Goal: Task Accomplishment & Management: Manage account settings

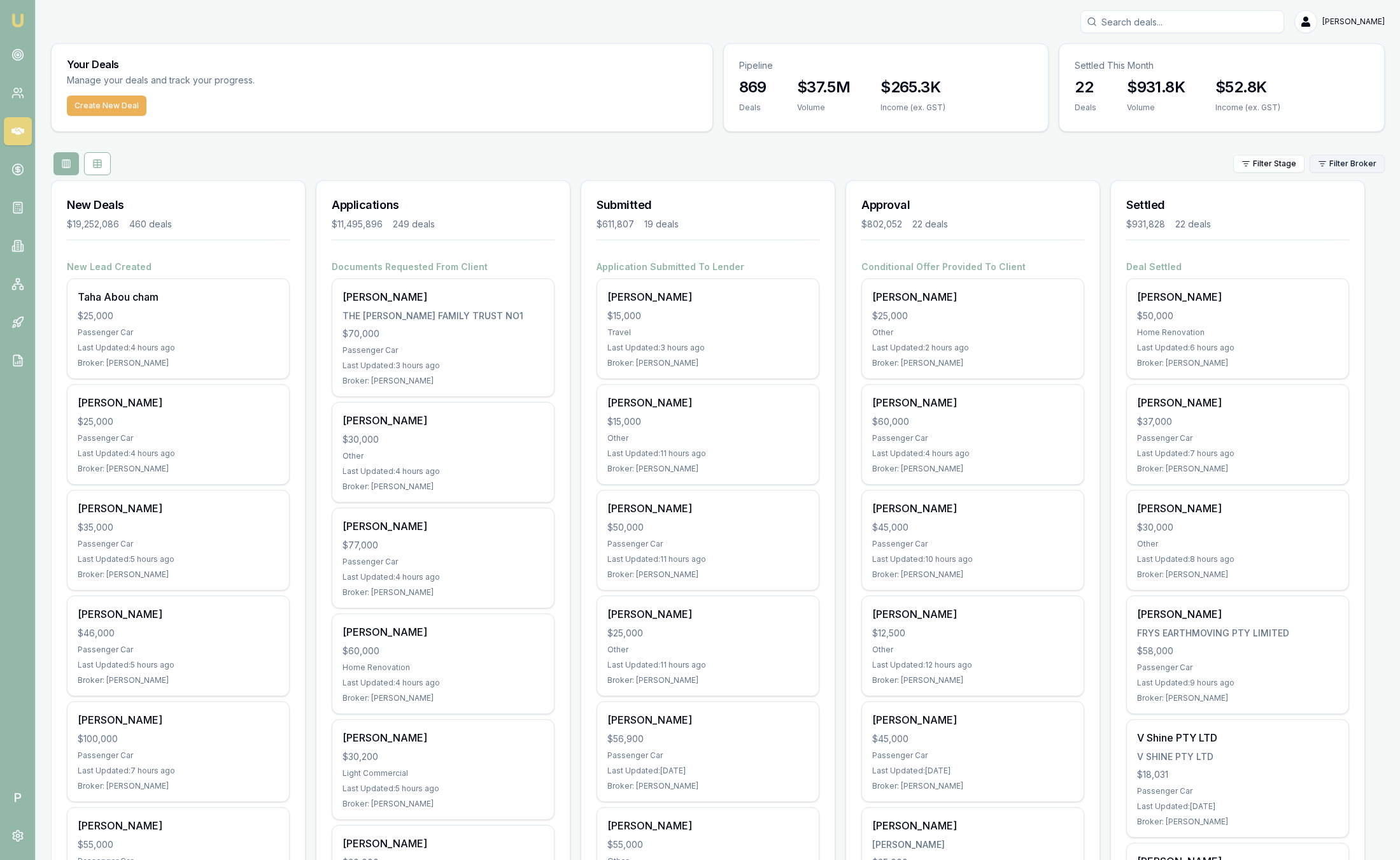
click at [1351, 163] on html "Emu Broker P Sam Crouch Toggle Menu Your Deals Manage your deals and track your…" at bounding box center [700, 430] width 1400 height 860
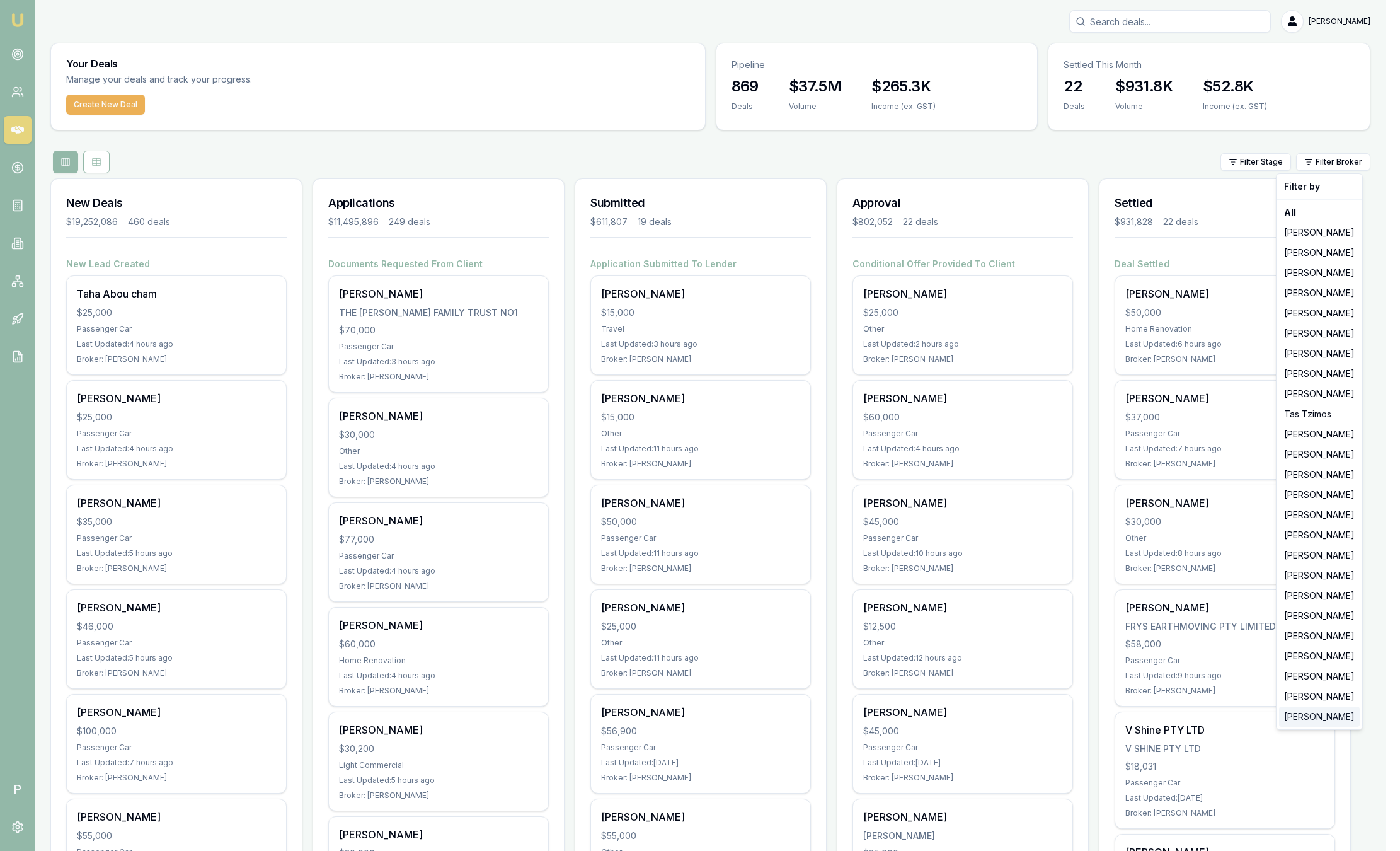
click at [1305, 716] on div "Laura La Micela" at bounding box center [1320, 716] width 81 height 20
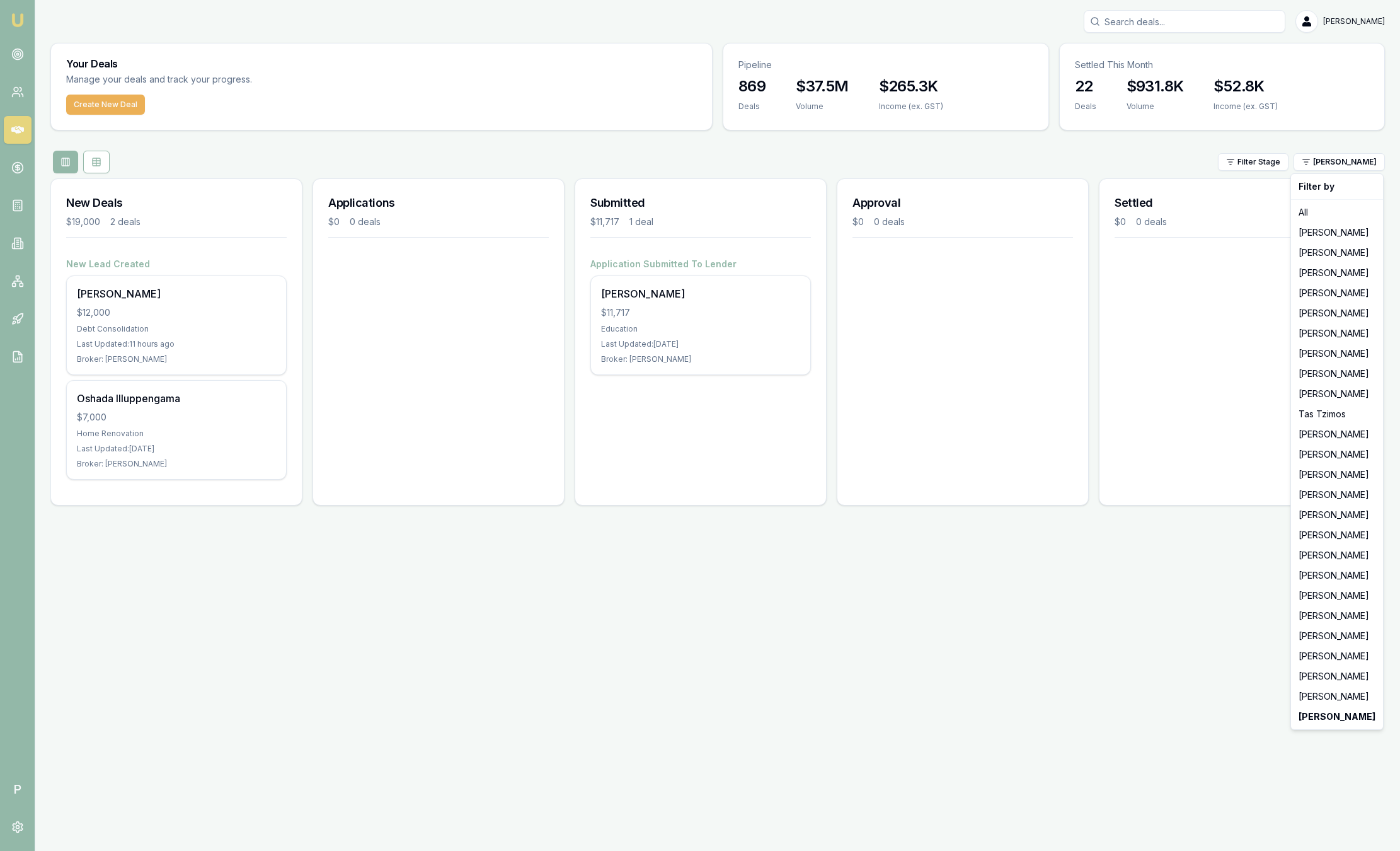
click at [1346, 170] on html "Emu Broker P Sam Crouch Toggle Menu Your Deals Manage your deals and track your…" at bounding box center [700, 425] width 1400 height 851
click at [1346, 164] on html "Emu Broker P Sam Crouch Toggle Menu Your Deals Manage your deals and track your…" at bounding box center [700, 425] width 1400 height 851
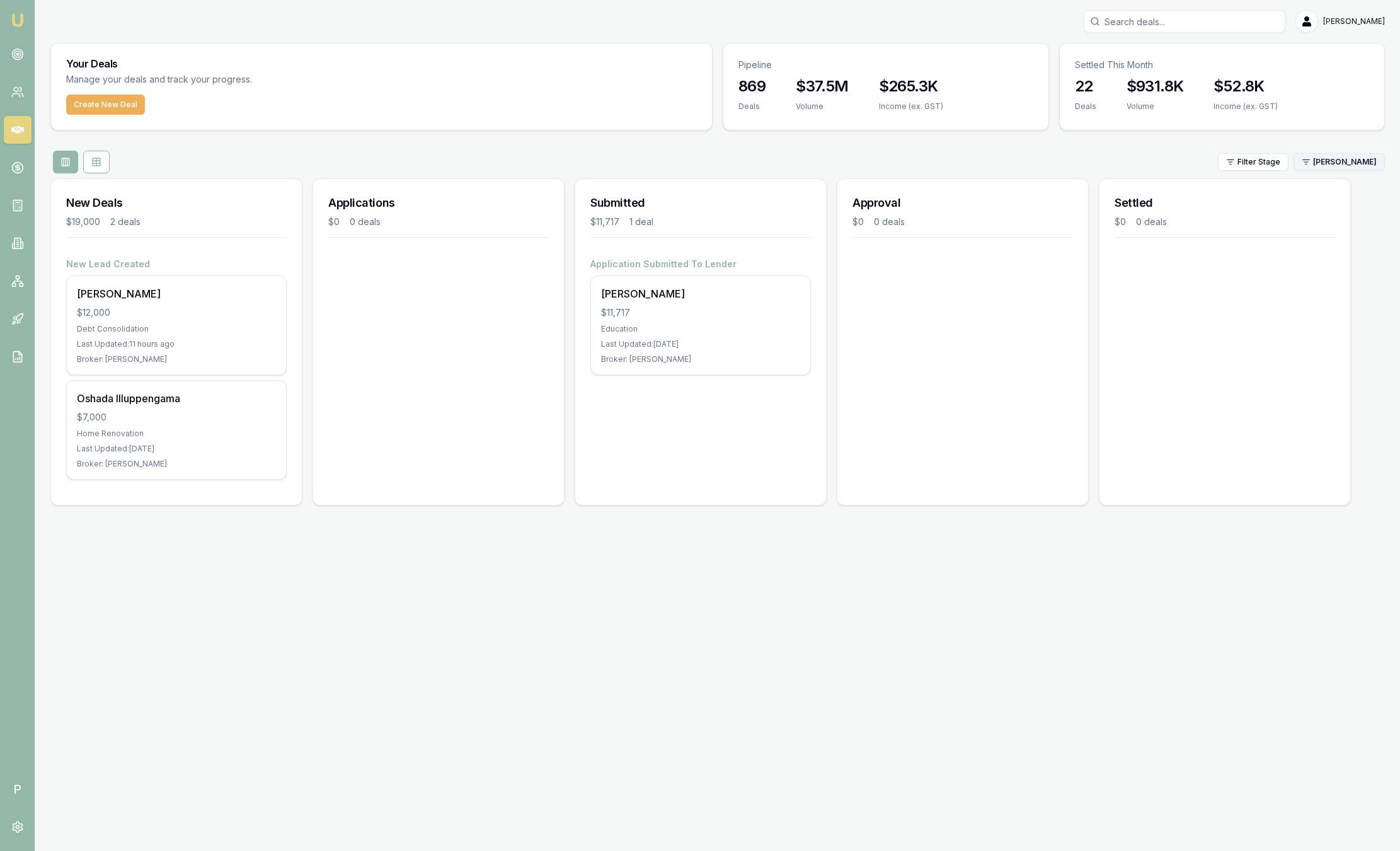
click at [1339, 157] on html "Emu Broker P Sam Crouch Toggle Menu Your Deals Manage your deals and track your…" at bounding box center [700, 425] width 1400 height 851
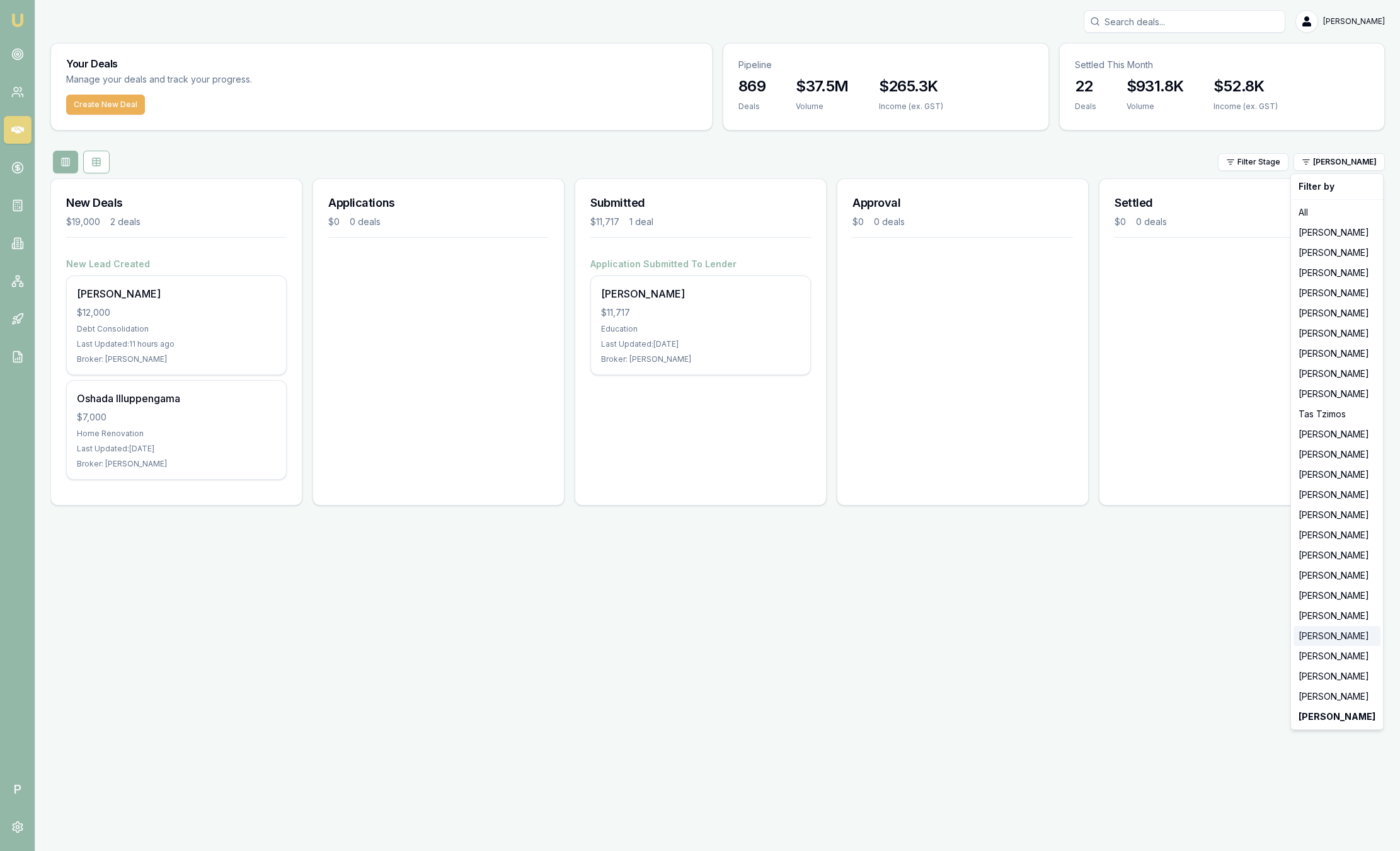
click at [1351, 637] on div "Natasha McCallum" at bounding box center [1336, 635] width 87 height 20
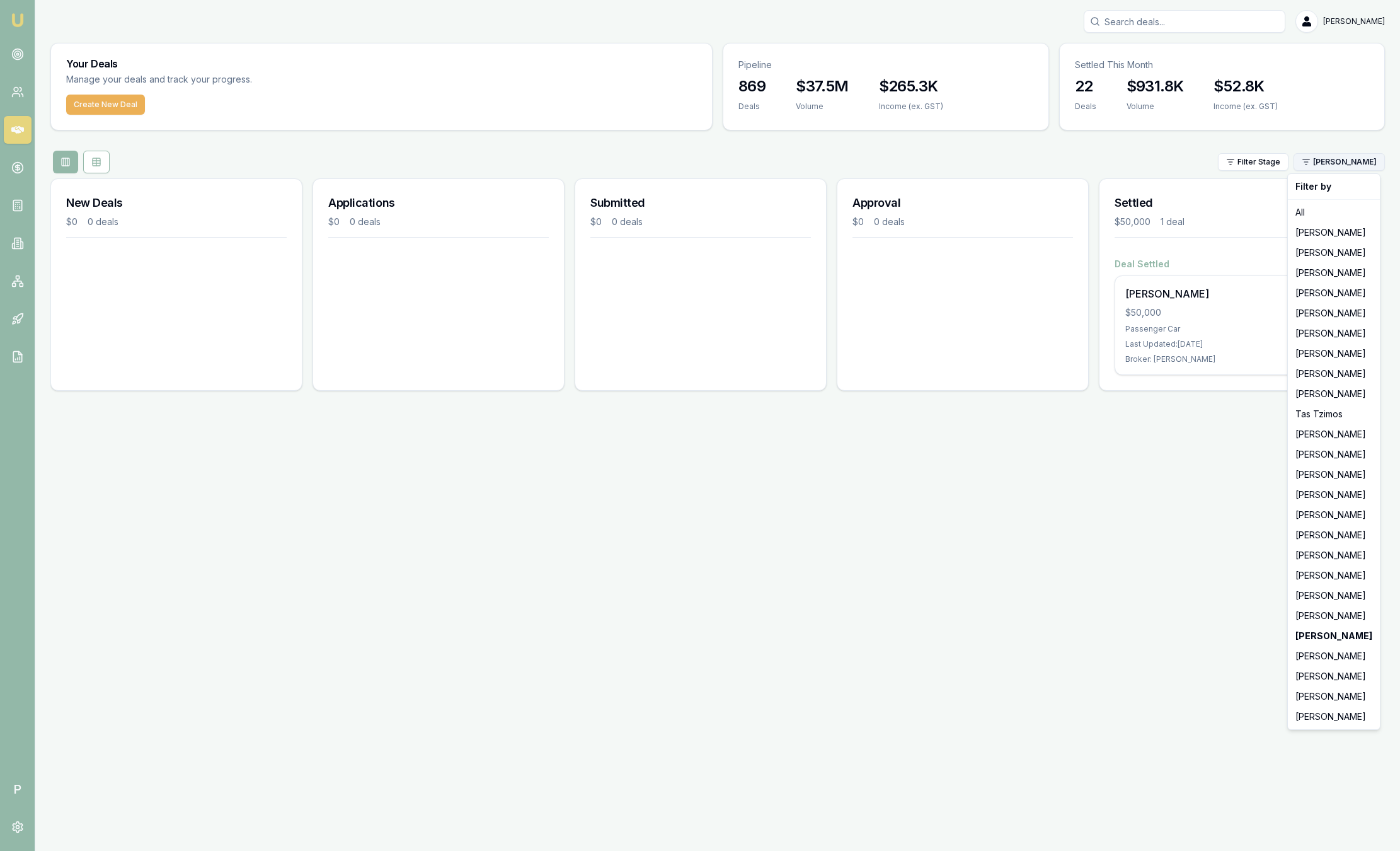
click at [1344, 158] on html "Emu Broker P Sam Crouch Toggle Menu Your Deals Manage your deals and track your…" at bounding box center [700, 425] width 1400 height 851
click at [1318, 611] on div "[PERSON_NAME]" at bounding box center [1334, 616] width 87 height 20
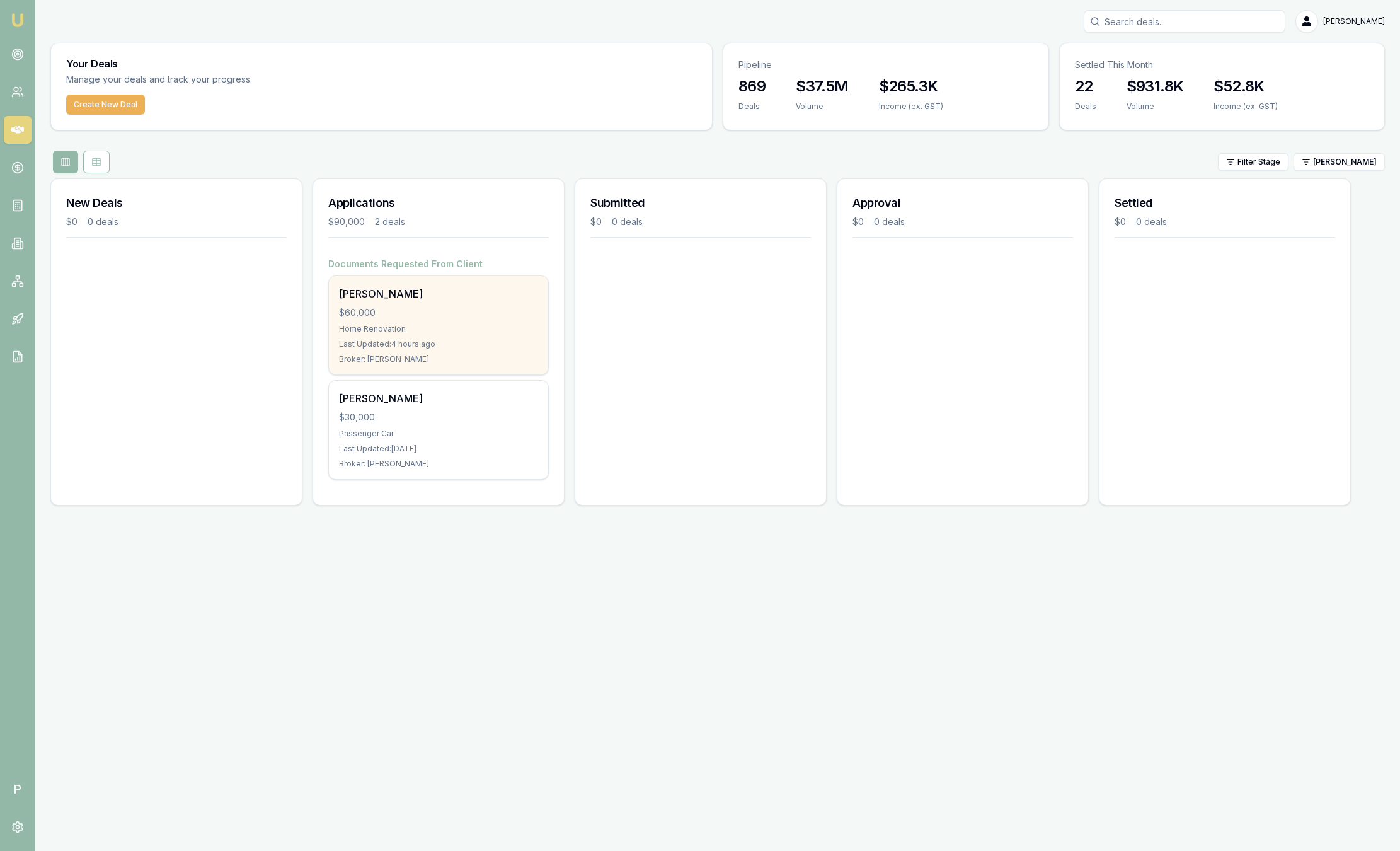
click at [452, 308] on div "$60,000" at bounding box center [438, 312] width 199 height 13
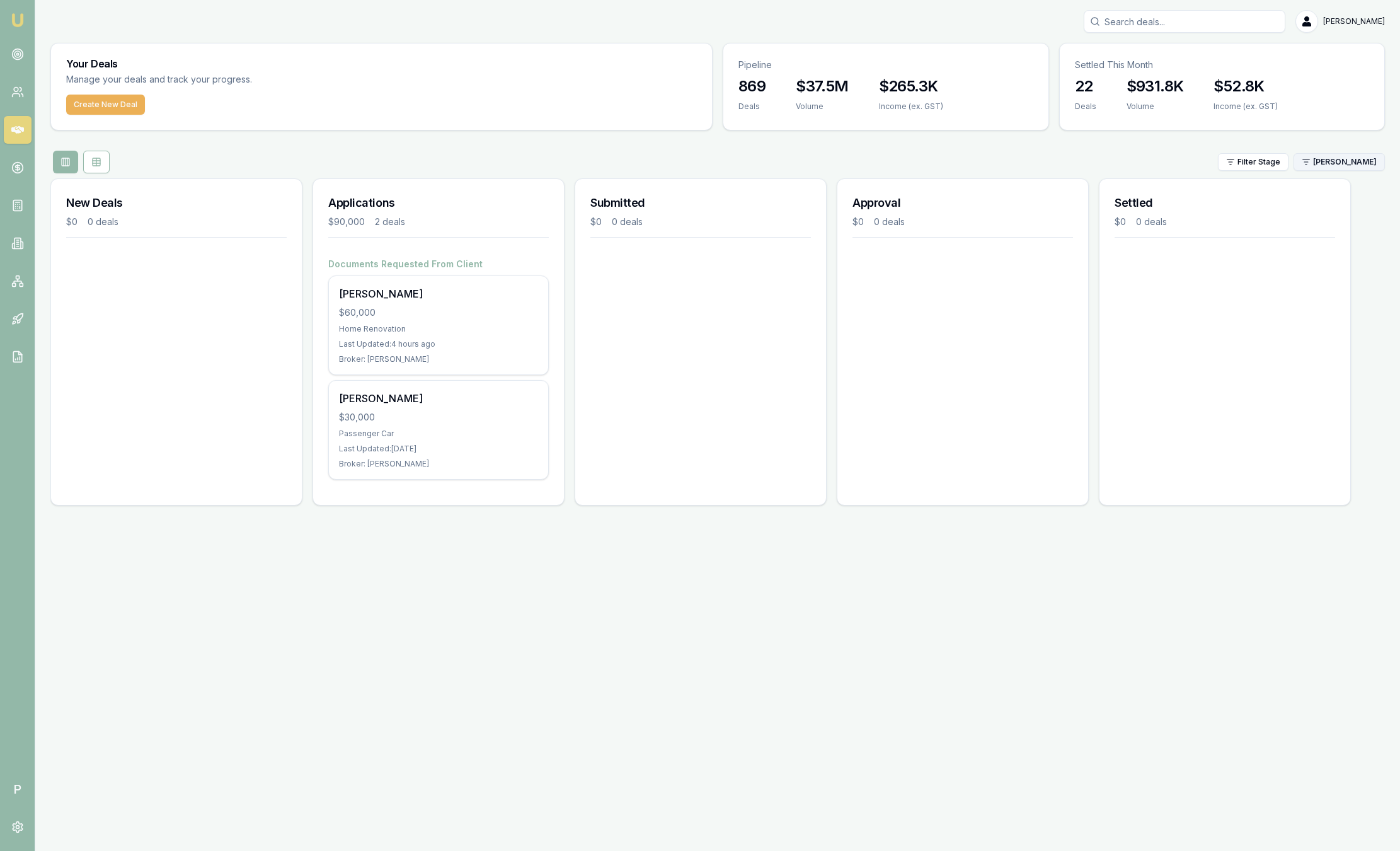
click at [1344, 159] on html "Emu Broker P Sam Crouch Toggle Menu Your Deals Manage your deals and track your…" at bounding box center [700, 425] width 1400 height 851
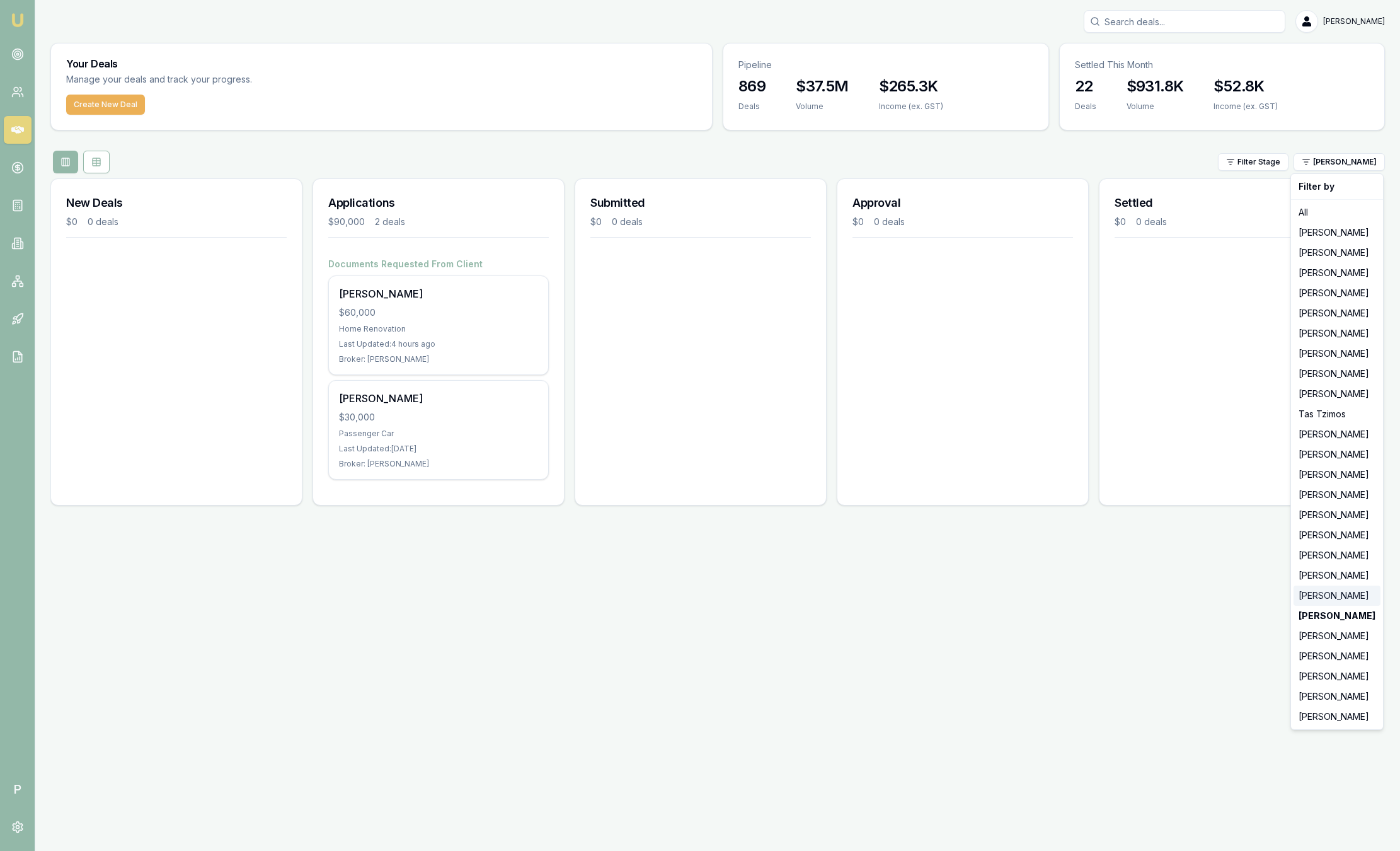
click at [1322, 598] on div "Robyn Adams" at bounding box center [1336, 596] width 87 height 20
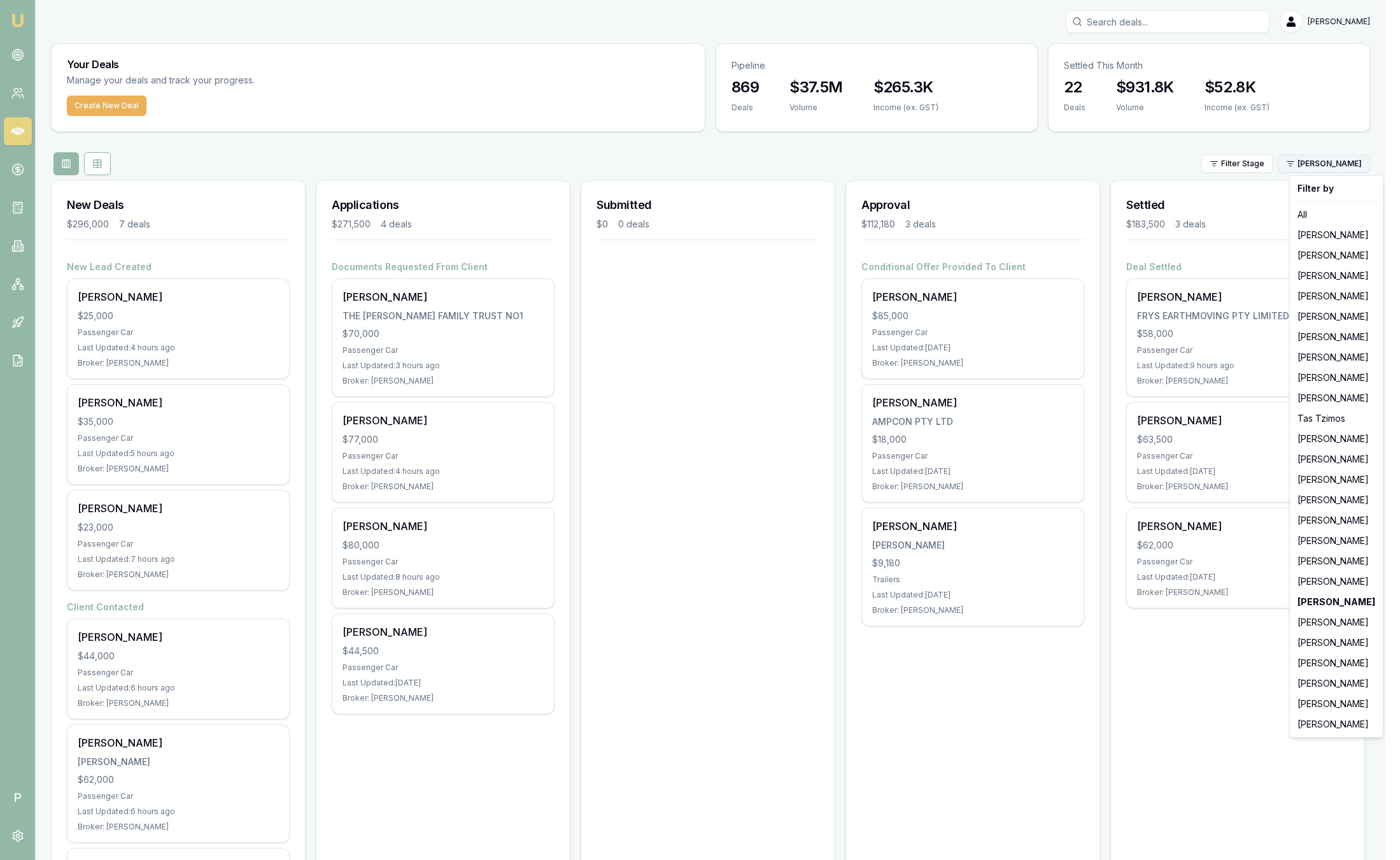
click at [1343, 169] on html "Emu Broker P Sam Crouch Toggle Menu Your Deals Manage your deals and track your…" at bounding box center [700, 430] width 1400 height 860
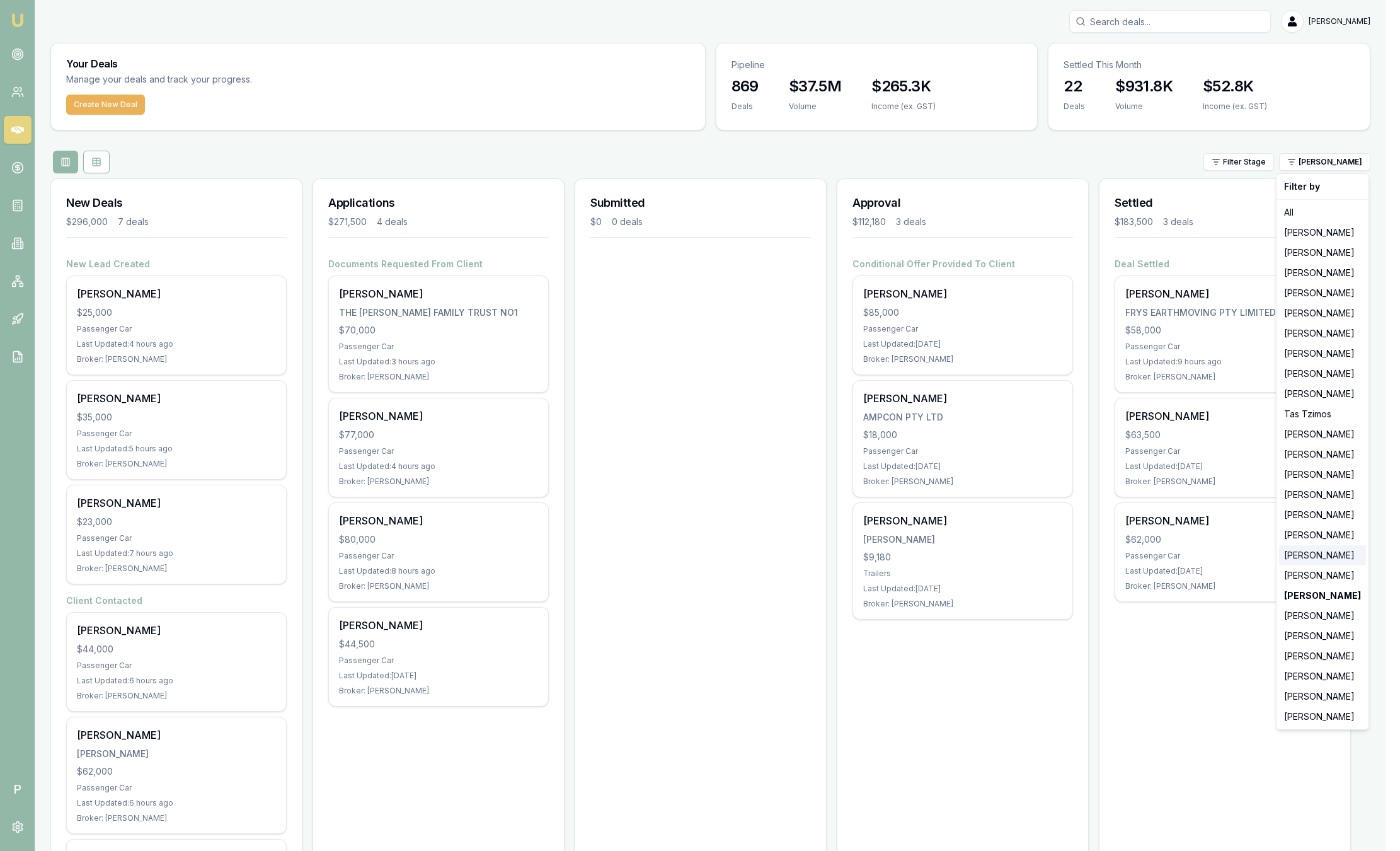
click at [1310, 555] on div "Rachael Connors" at bounding box center [1322, 555] width 87 height 20
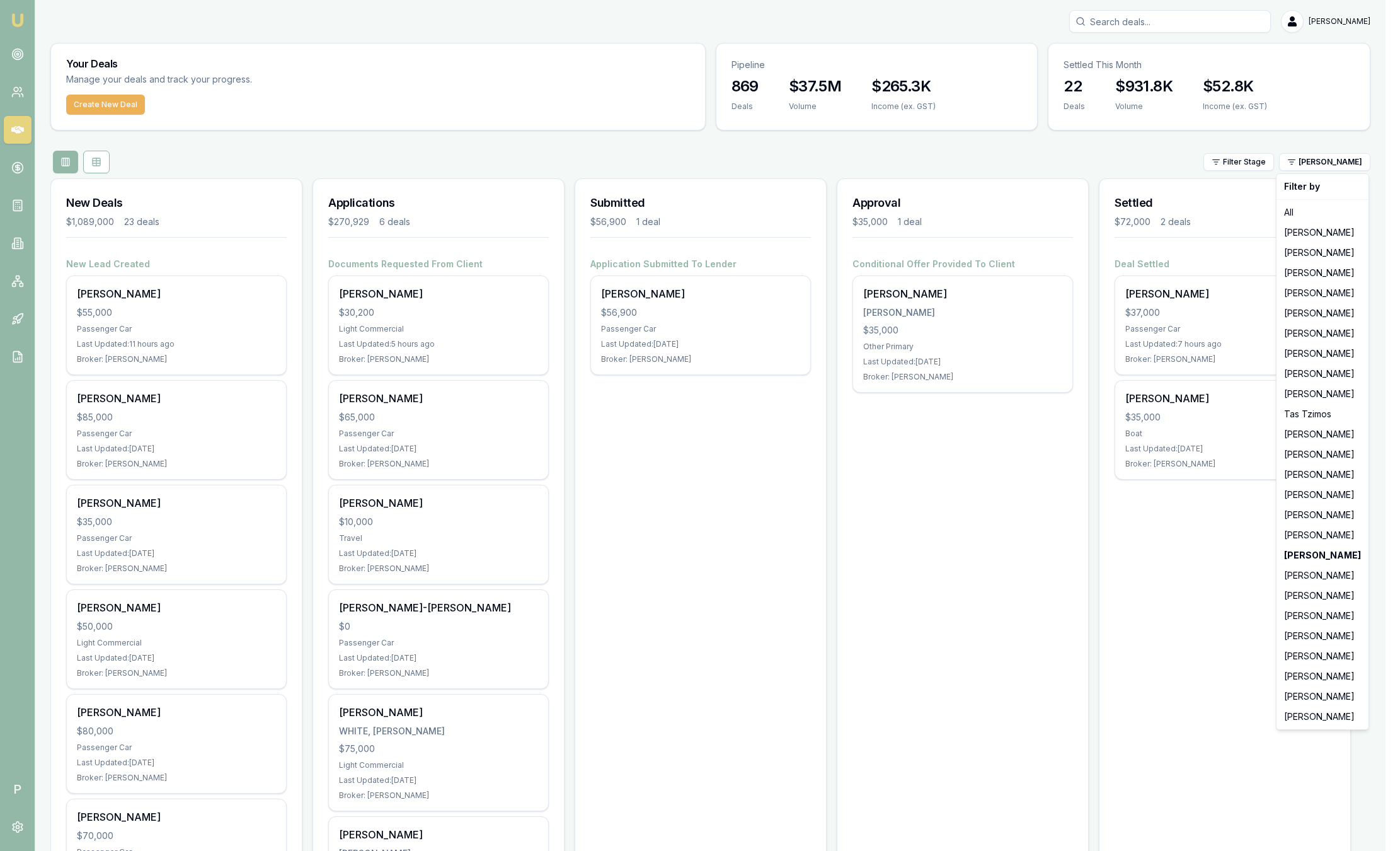
click at [1332, 170] on html "Emu Broker P Sam Crouch Toggle Menu Your Deals Manage your deals and track your…" at bounding box center [700, 425] width 1400 height 851
click at [1326, 517] on div "Peter Sarris" at bounding box center [1322, 515] width 87 height 20
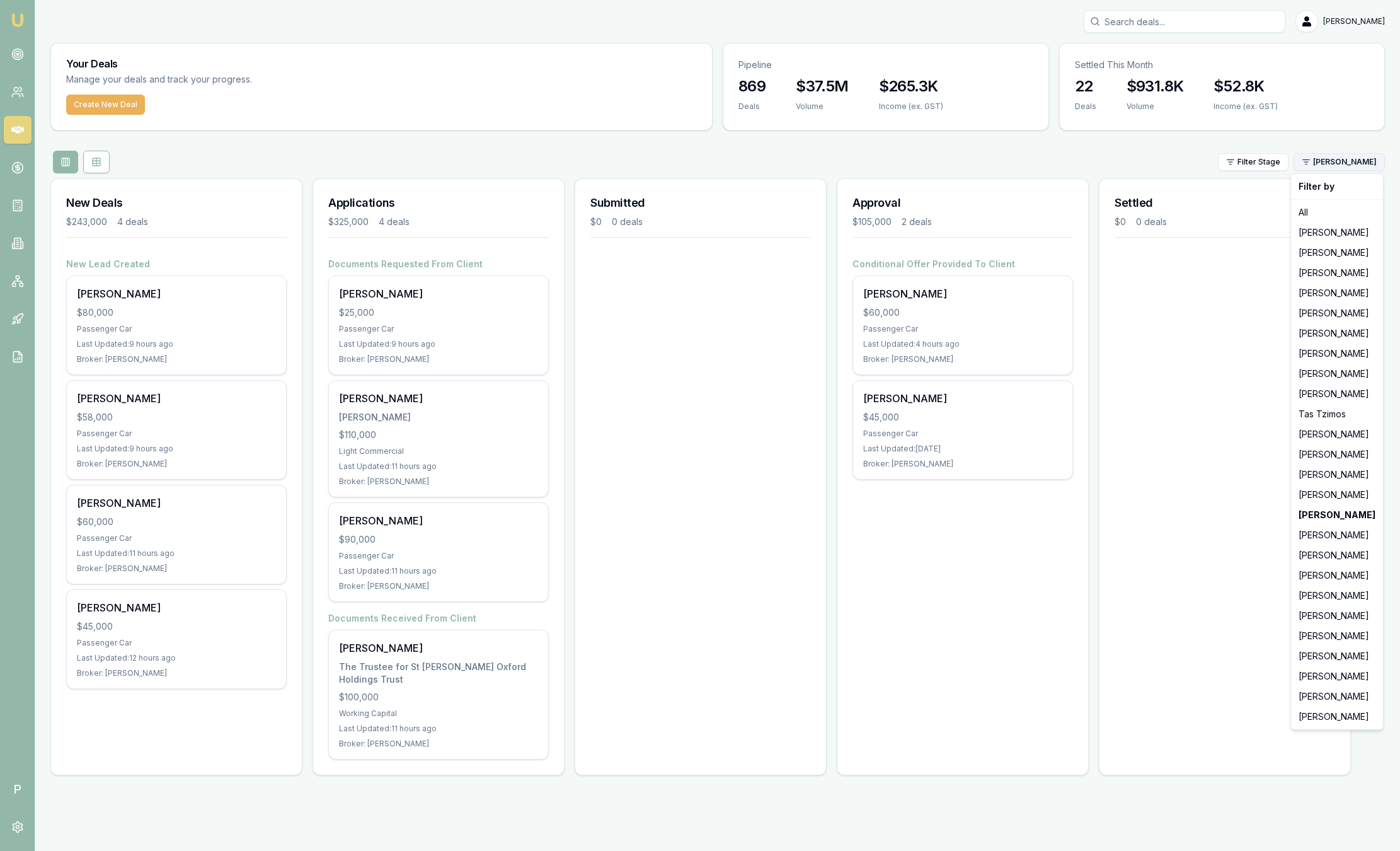
click at [1352, 161] on html "Emu Broker P Sam Crouch Toggle Menu Your Deals Manage your deals and track your…" at bounding box center [700, 425] width 1400 height 851
click at [1326, 454] on div "Pinkesh Patel" at bounding box center [1336, 454] width 87 height 20
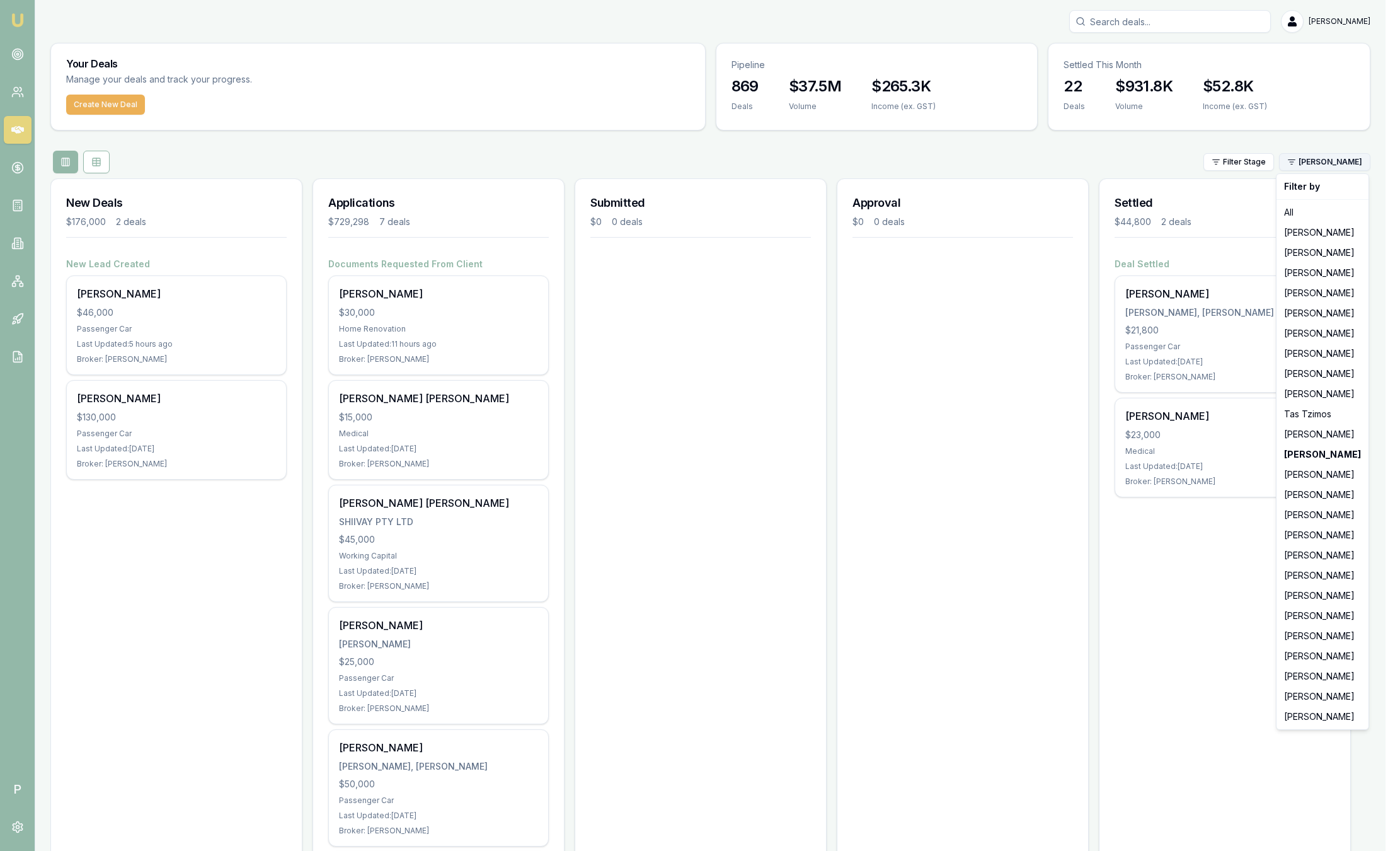
click at [1318, 162] on html "Emu Broker P Sam Crouch Toggle Menu Your Deals Manage your deals and track your…" at bounding box center [700, 425] width 1400 height 851
click at [1320, 372] on div "[PERSON_NAME]" at bounding box center [1322, 373] width 87 height 20
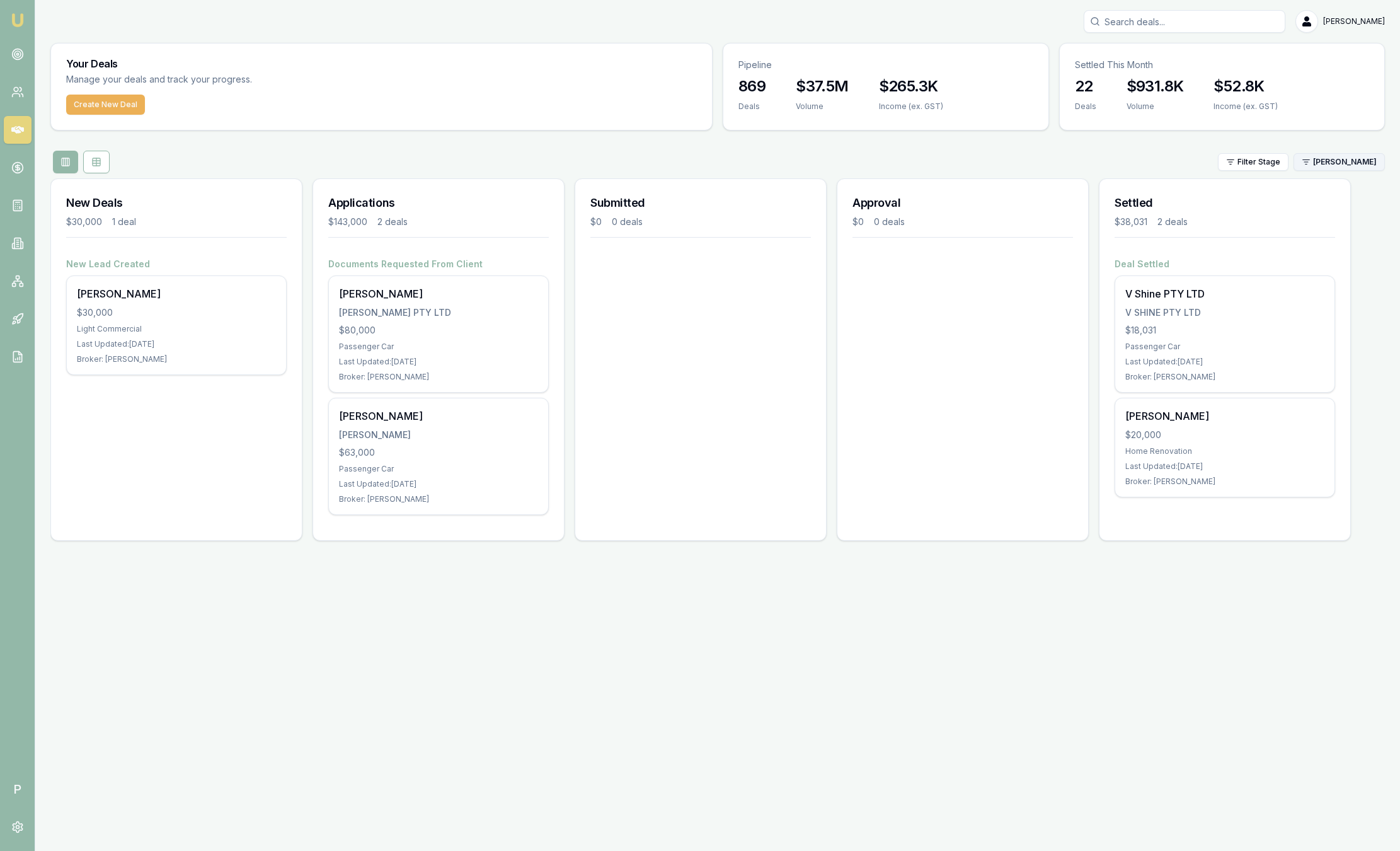
click at [1338, 163] on html "Emu Broker P Sam Crouch Toggle Menu Your Deals Manage your deals and track your…" at bounding box center [700, 425] width 1400 height 851
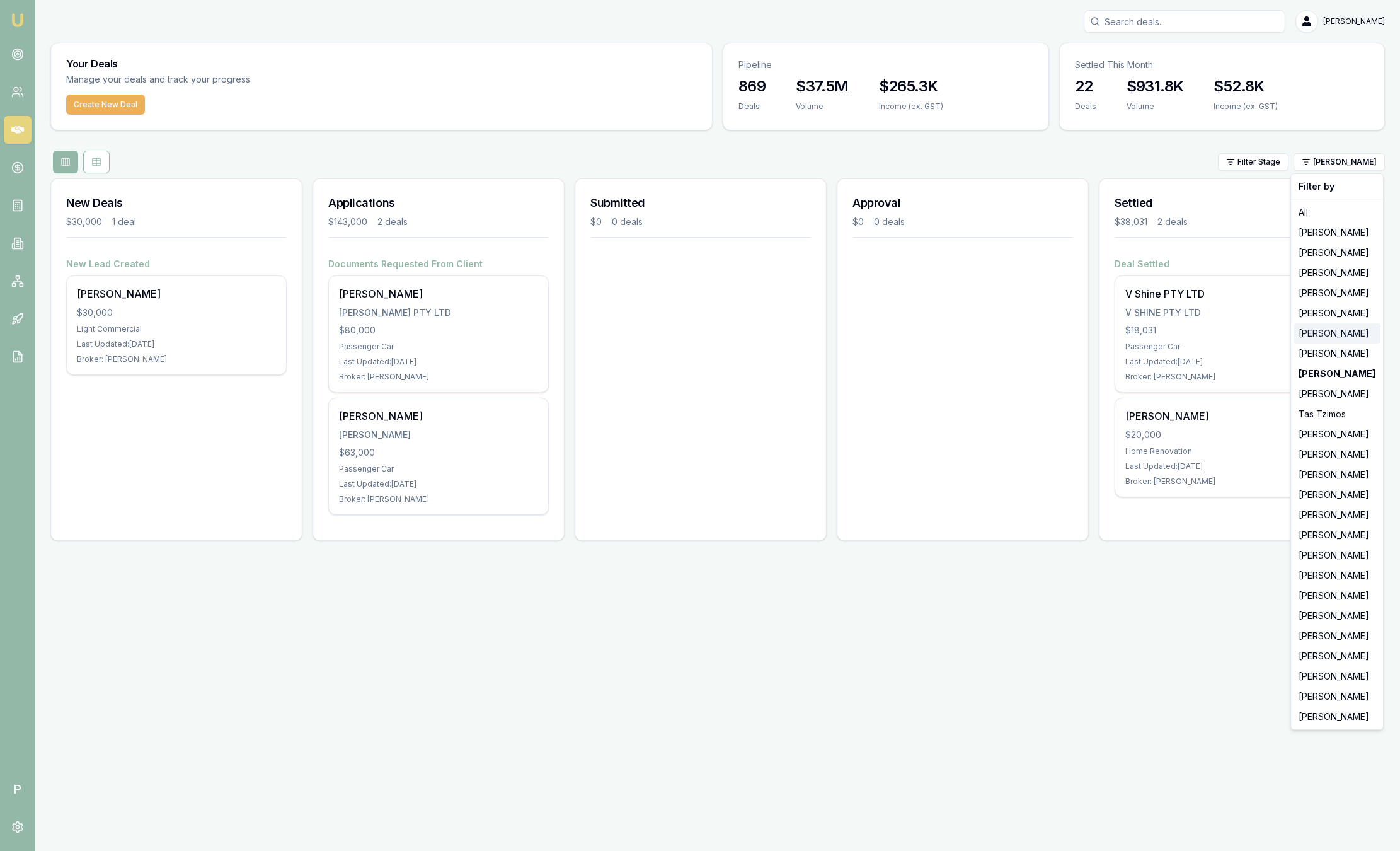
click at [1340, 336] on div "[PERSON_NAME]" at bounding box center [1336, 333] width 87 height 20
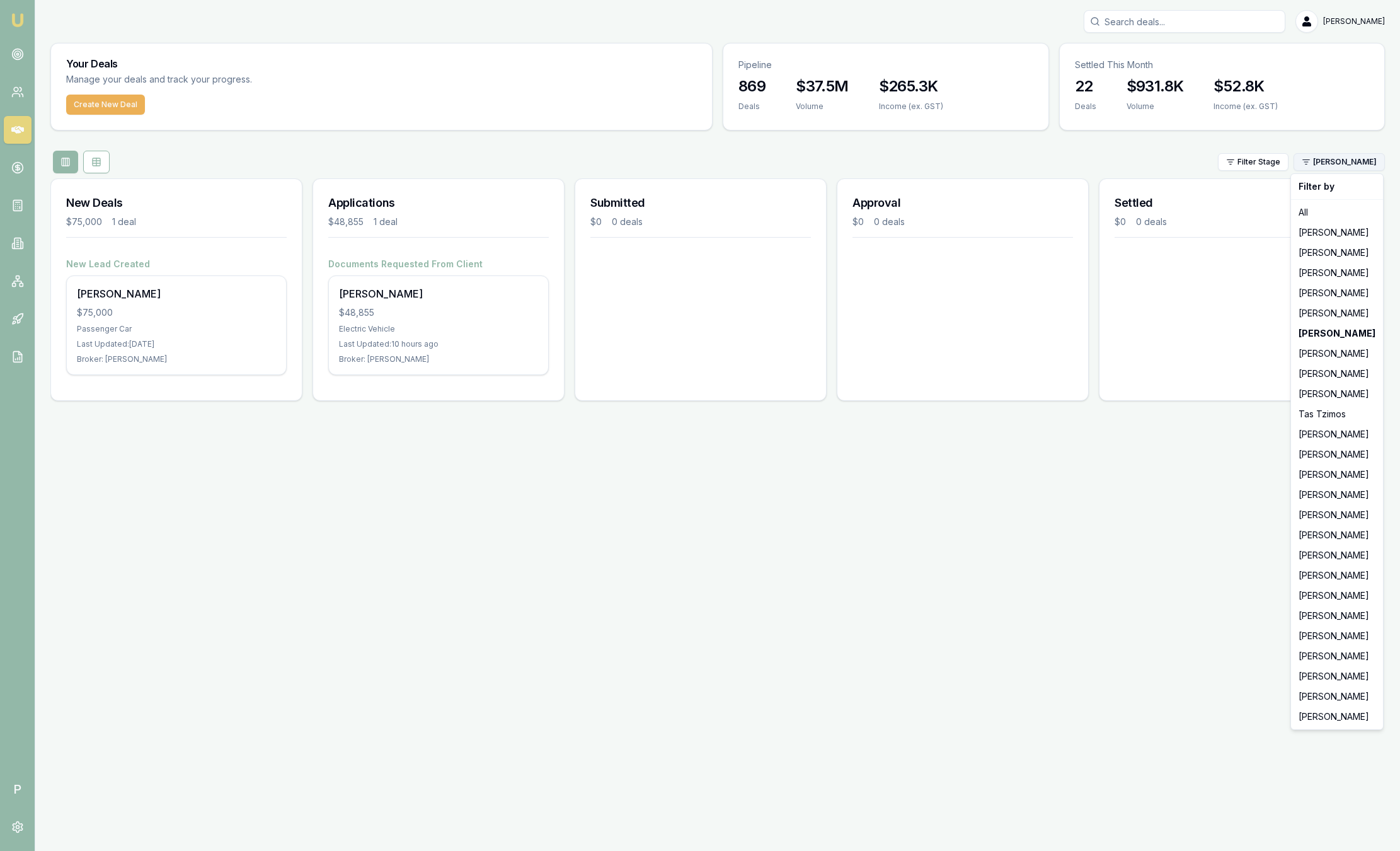
click at [1336, 161] on html "Emu Broker P Sam Crouch Toggle Menu Your Deals Manage your deals and track your…" at bounding box center [700, 425] width 1400 height 851
click at [1336, 292] on div "Evette Abdo" at bounding box center [1336, 293] width 87 height 20
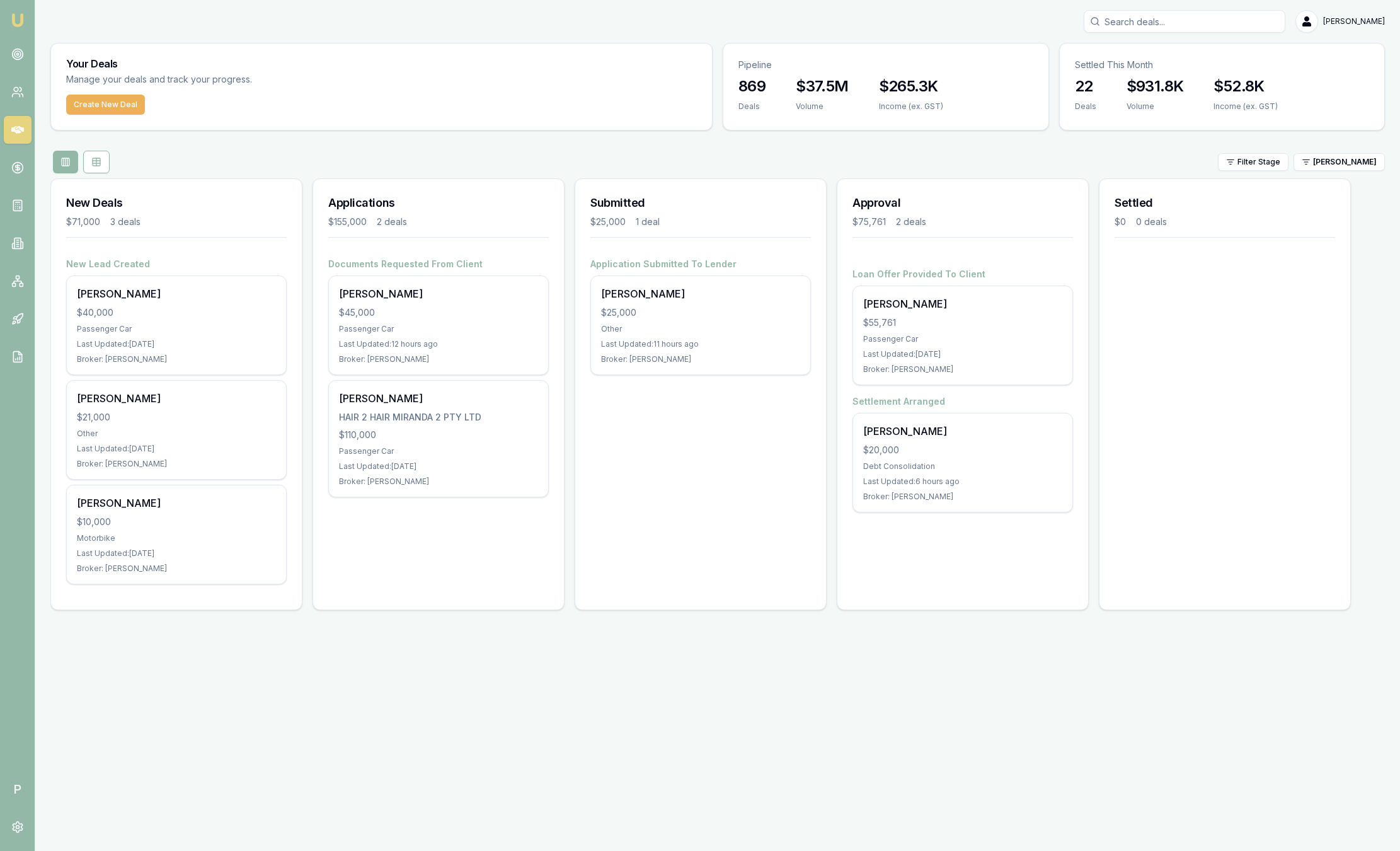
click at [1344, 172] on div "Filter Stage Evette Abdo" at bounding box center [718, 162] width 1334 height 23
click at [1356, 158] on html "Emu Broker P Sam Crouch Toggle Menu Your Deals Manage your deals and track your…" at bounding box center [700, 425] width 1400 height 851
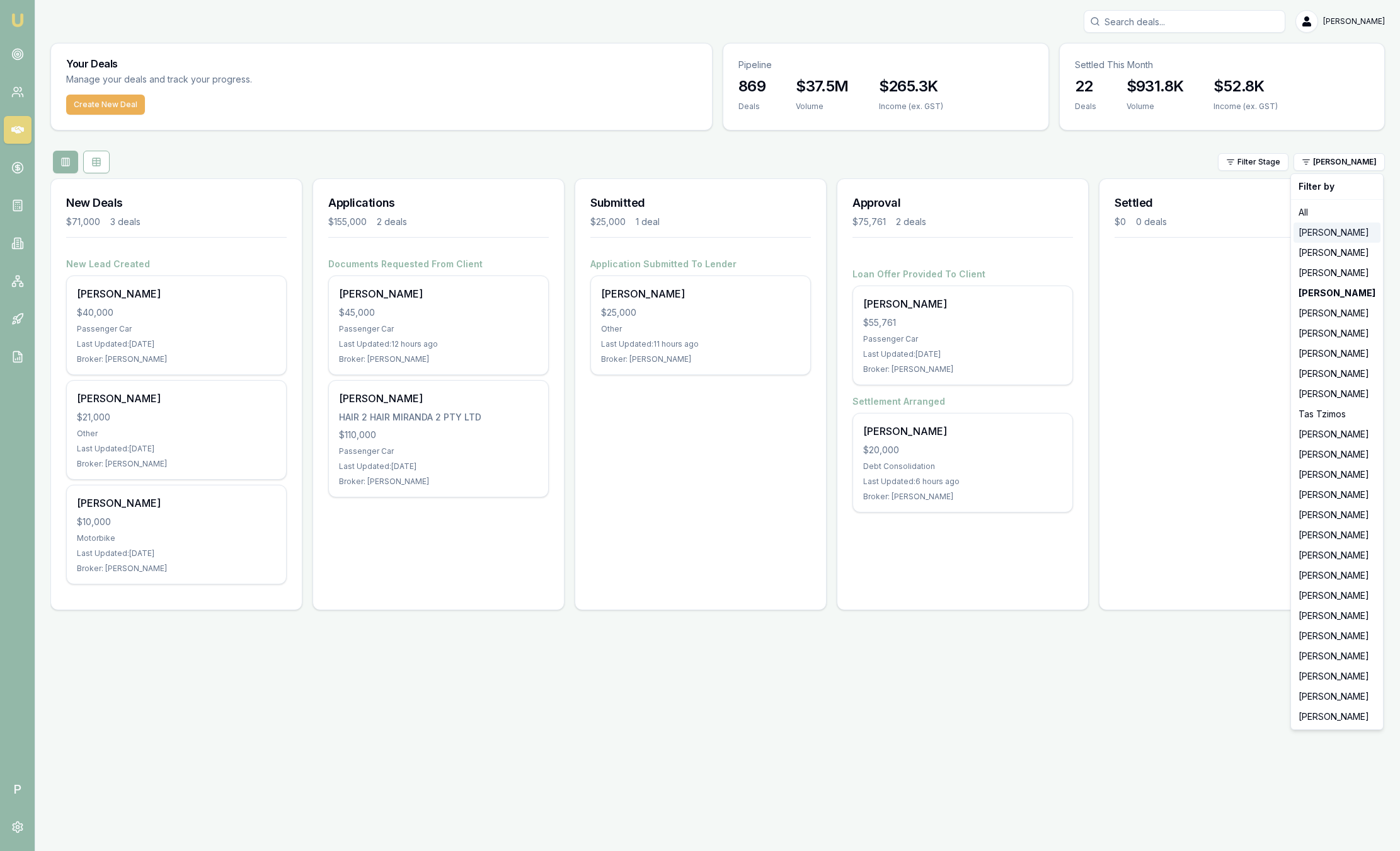
click at [1344, 236] on div "Jackson Fanfulla" at bounding box center [1336, 232] width 87 height 20
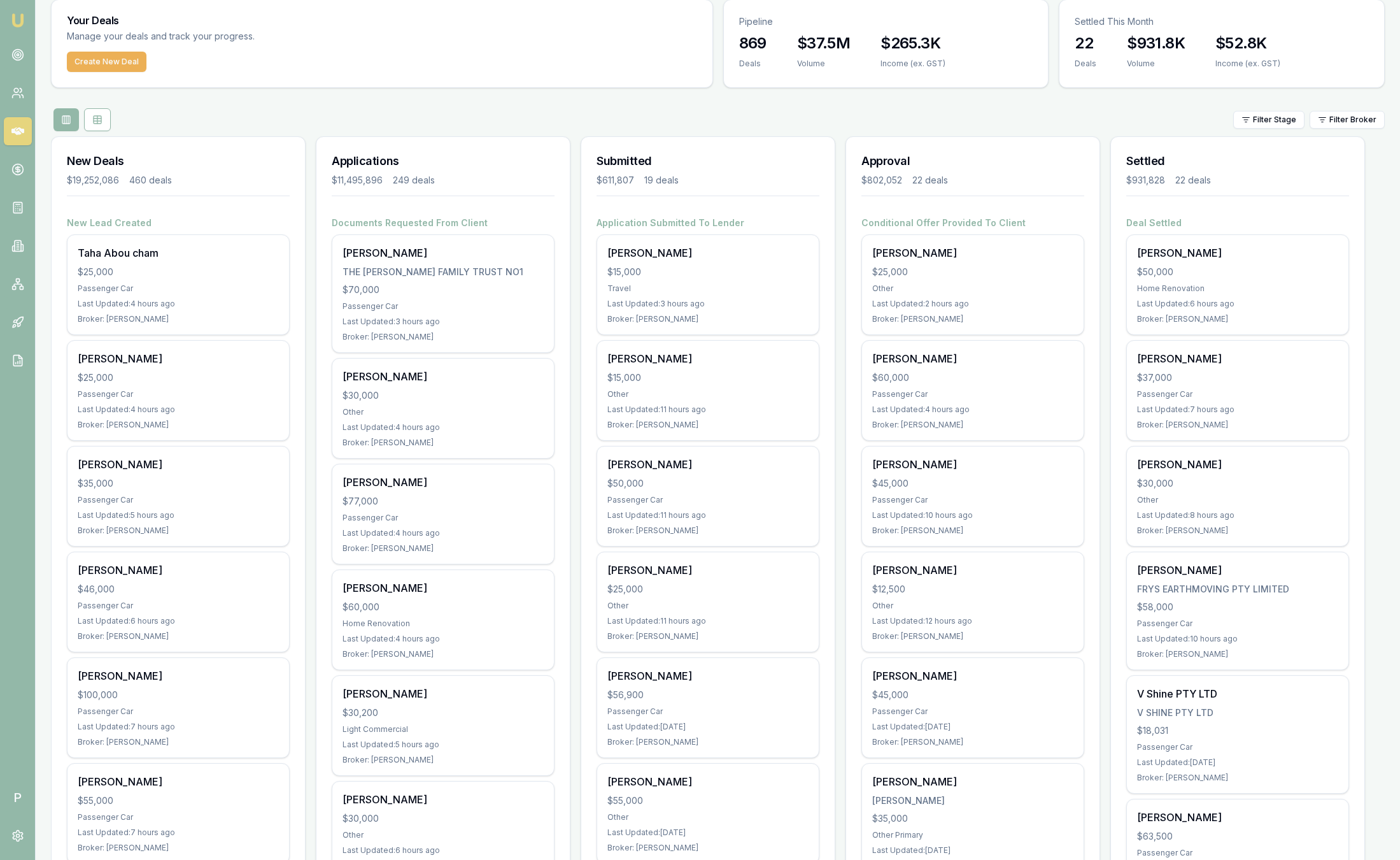
scroll to position [40, 0]
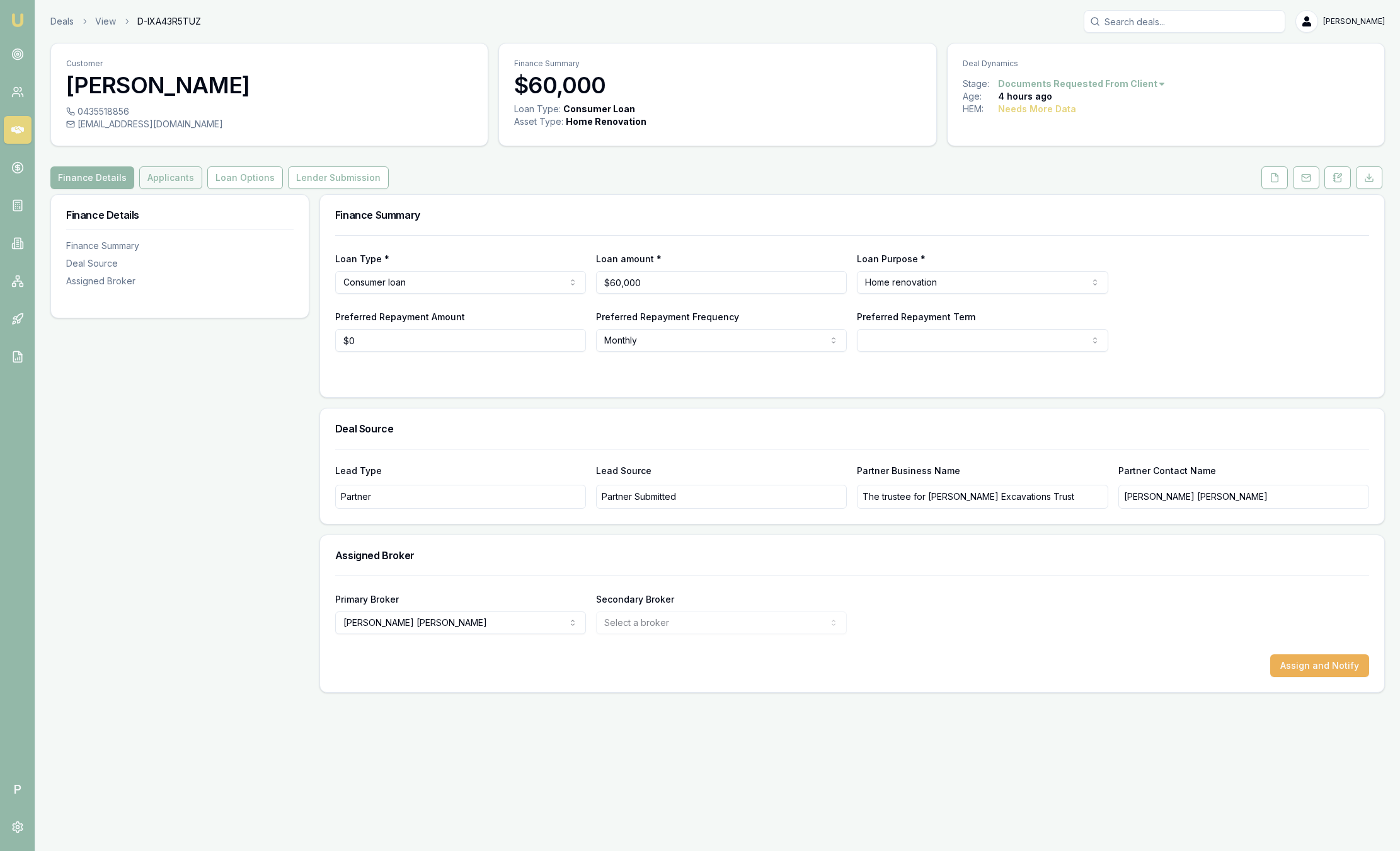
click at [180, 173] on button "Applicants" at bounding box center [170, 178] width 63 height 23
